Goal: Navigation & Orientation: Find specific page/section

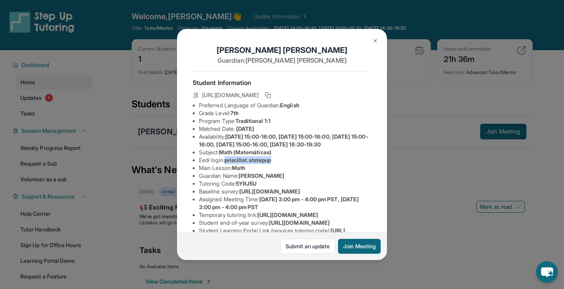
scroll to position [121, 0]
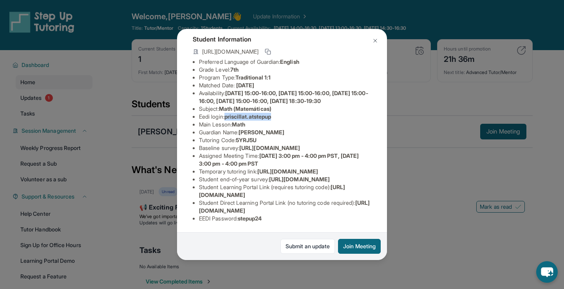
click at [372, 39] on button at bounding box center [375, 41] width 16 height 16
